Goal: Navigation & Orientation: Go to known website

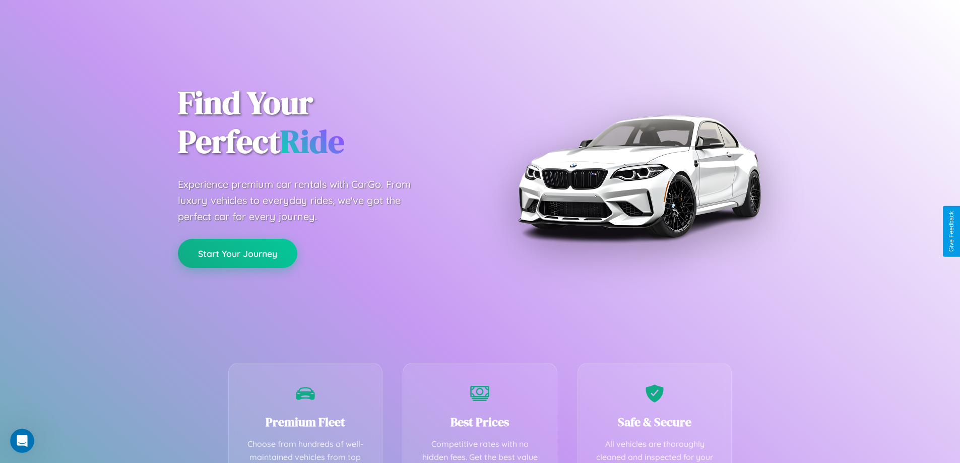
click at [237, 254] on button "Start Your Journey" at bounding box center [237, 253] width 119 height 29
click at [237, 253] on button "Start Your Journey" at bounding box center [237, 253] width 119 height 29
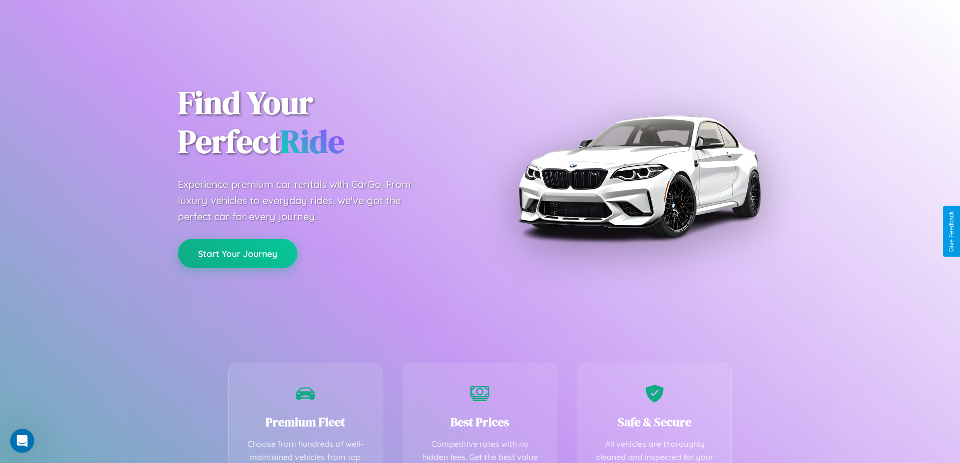
click at [237, 253] on button "Start Your Journey" at bounding box center [237, 253] width 119 height 29
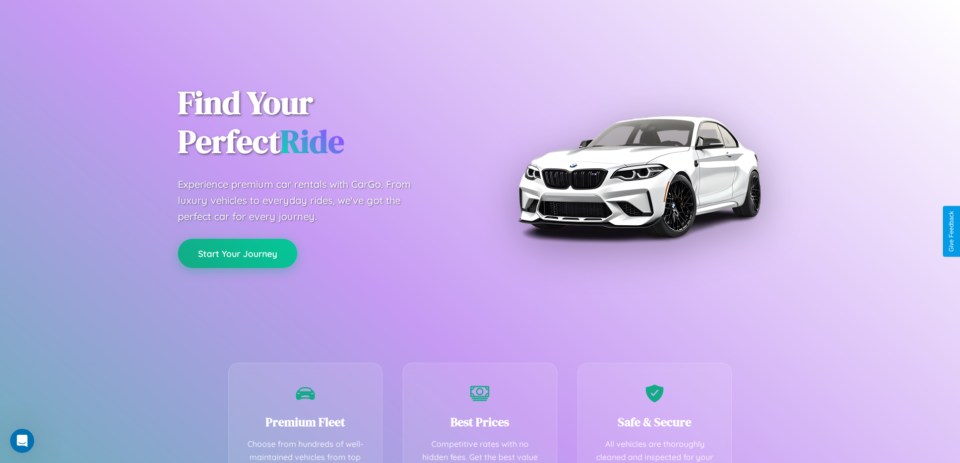
click at [237, 253] on button "Start Your Journey" at bounding box center [237, 253] width 119 height 29
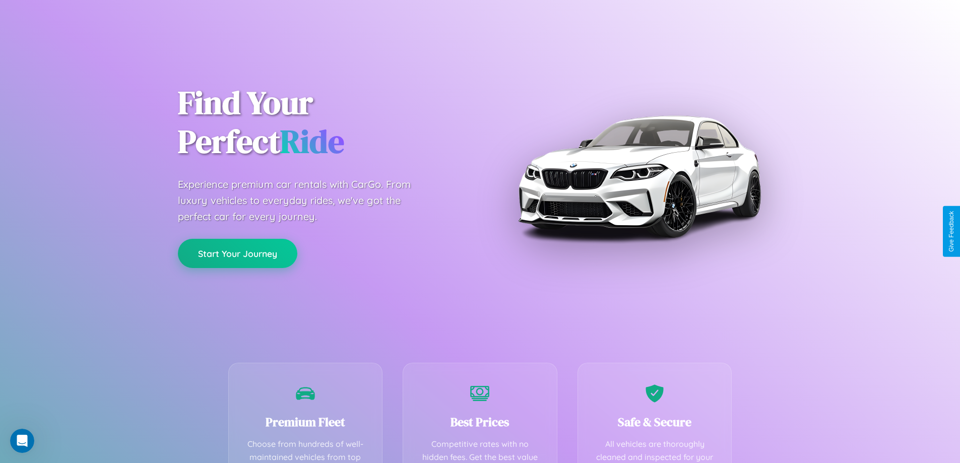
click at [237, 253] on button "Start Your Journey" at bounding box center [237, 253] width 119 height 29
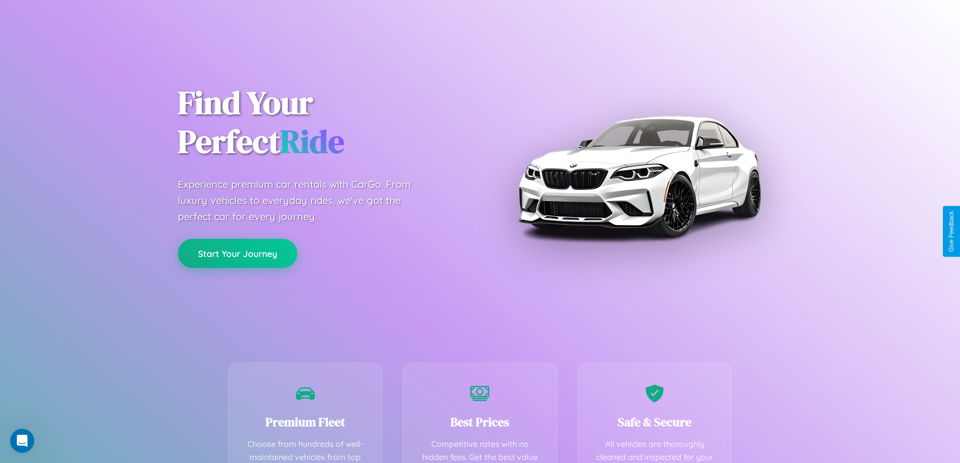
click at [237, 253] on button "Start Your Journey" at bounding box center [237, 253] width 119 height 29
